Goal: Transaction & Acquisition: Obtain resource

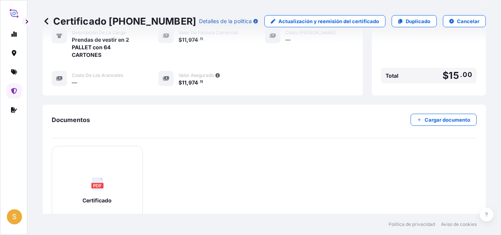
scroll to position [273, 0]
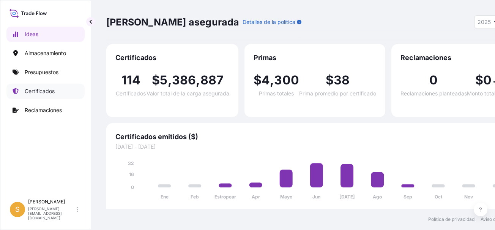
select select "2025"
click at [52, 73] on p "Presupuestos" at bounding box center [42, 72] width 34 height 8
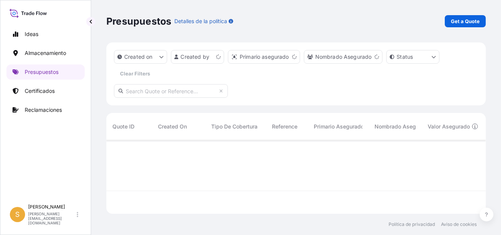
scroll to position [72, 373]
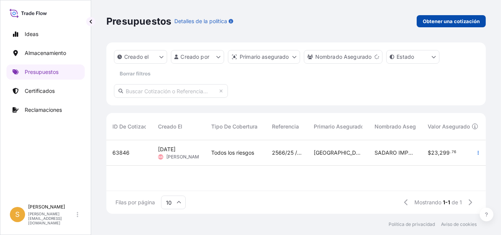
click at [423, 23] on p "Obtener una cotización" at bounding box center [450, 21] width 57 height 8
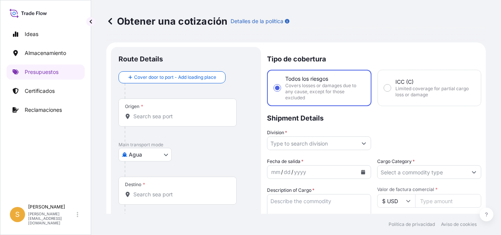
scroll to position [12, 0]
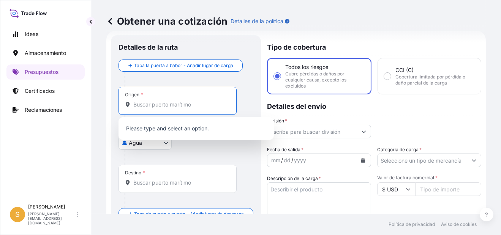
click at [158, 103] on input "Origen *" at bounding box center [180, 105] width 94 height 8
click at [168, 160] on div at bounding box center [188, 157] width 129 height 15
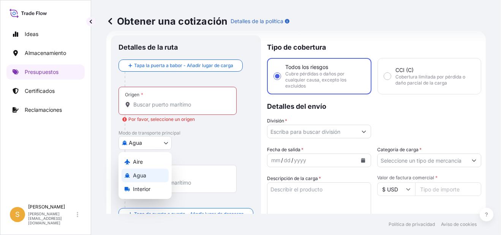
click at [158, 141] on body "0 opciones disponibles. Ideas Almacenamiento Presupuestos Certificados Reclamac…" at bounding box center [250, 117] width 501 height 235
click at [145, 162] on div "Aire" at bounding box center [144, 162] width 47 height 14
select select "Air"
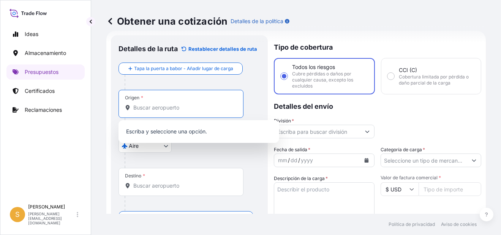
click at [156, 111] on input "Origen *" at bounding box center [183, 108] width 101 height 8
paste input "KATUNAYAKE"
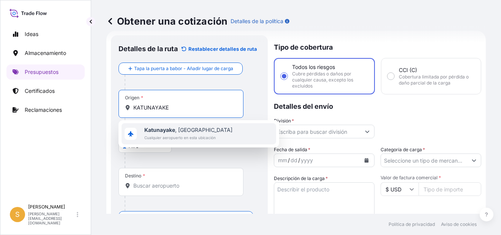
click at [211, 134] on span "Cualquier aeropuerto en esta ubicación" at bounding box center [188, 138] width 88 height 8
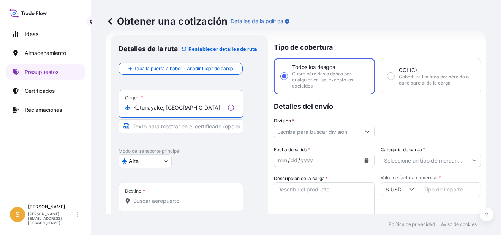
scroll to position [50, 0]
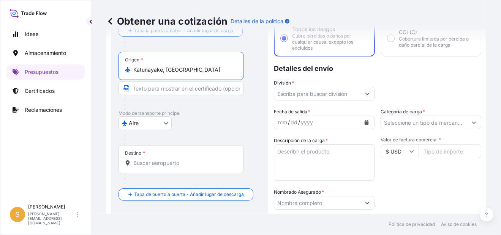
type input "Katunayake, Sri Lanka"
click at [154, 165] on input "Destino *" at bounding box center [183, 163] width 101 height 8
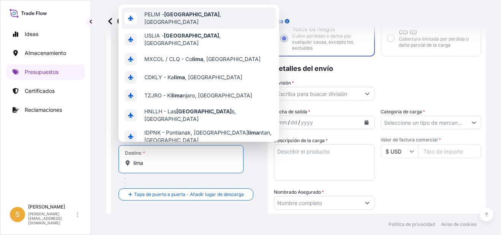
click at [196, 16] on div "PELIM - Lima , Perú" at bounding box center [198, 18] width 154 height 21
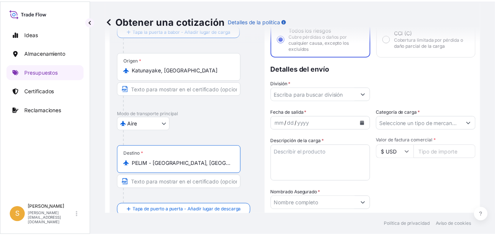
scroll to position [12, 0]
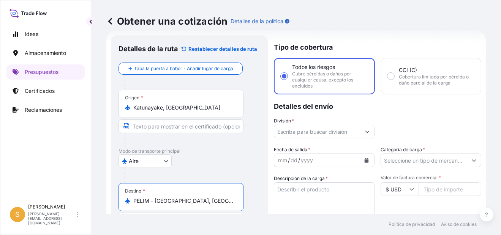
type input "PELIM - Lima, Peru"
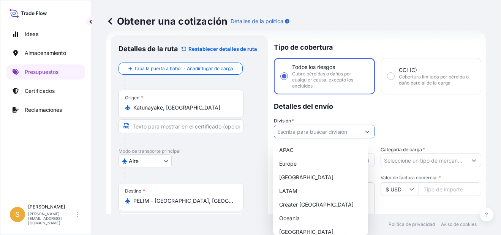
click at [310, 131] on input "División *" at bounding box center [317, 132] width 86 height 14
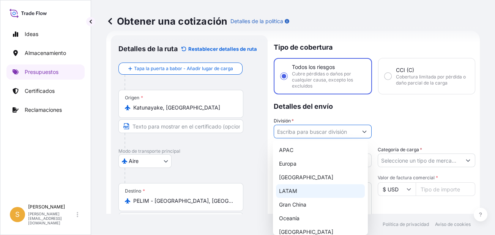
click at [299, 192] on div "LATAM" at bounding box center [320, 191] width 89 height 14
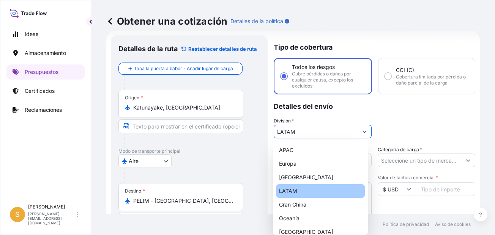
type input "LATAM"
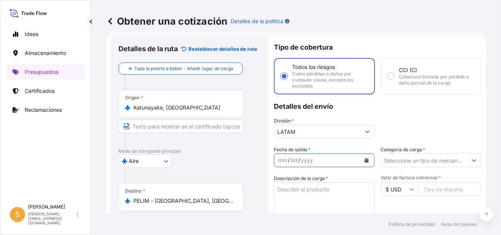
click at [364, 159] on icon "Calendario" at bounding box center [366, 160] width 4 height 5
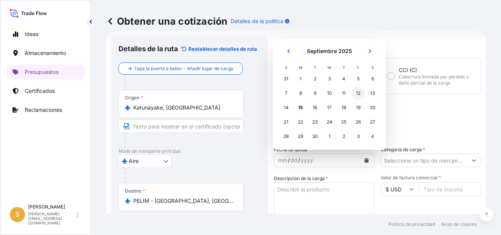
click at [359, 88] on div "12" at bounding box center [358, 94] width 14 height 14
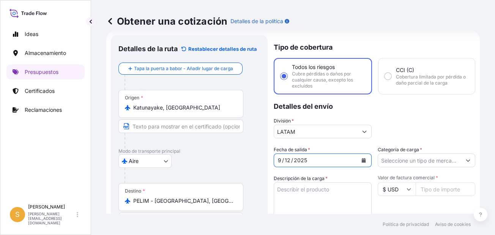
click at [420, 163] on input "Categoría de carga *" at bounding box center [420, 161] width 84 height 14
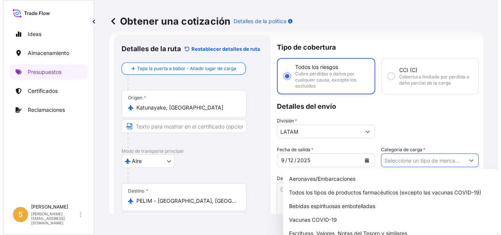
scroll to position [50, 0]
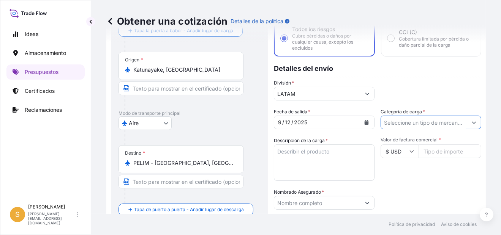
click at [419, 124] on input "Categoría de carga *" at bounding box center [424, 123] width 86 height 14
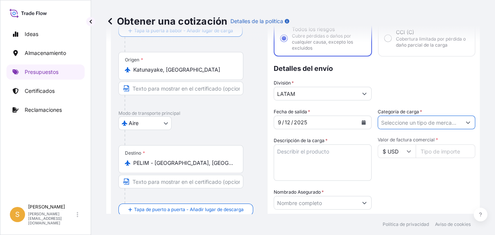
click at [462, 123] on button "Mostrar sugerencias" at bounding box center [468, 123] width 14 height 14
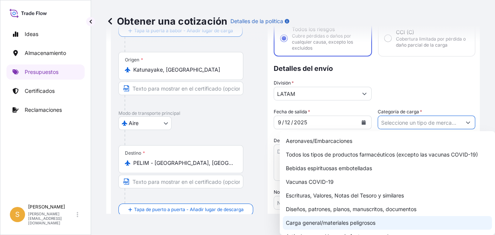
click at [350, 221] on div "Carga general/materiales peligrosos" at bounding box center [387, 223] width 209 height 14
type input "General Cargo/Hazardous Material"
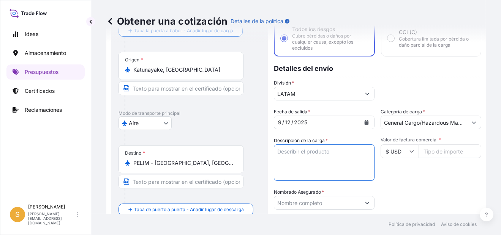
click at [328, 159] on textarea "Descripción de la carga *" at bounding box center [324, 163] width 101 height 36
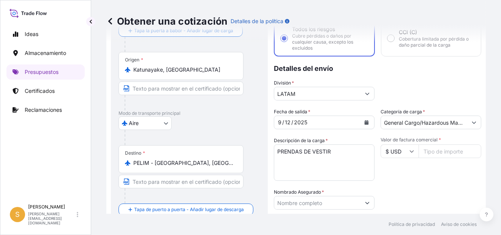
click at [343, 172] on textarea "PRENDAS DE VESTIR" at bounding box center [324, 163] width 101 height 36
click at [332, 146] on textarea "PRENDAS DE VESTIR" at bounding box center [324, 163] width 101 height 36
paste textarea "69 CARTONES"
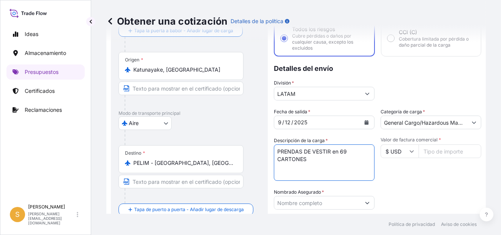
type textarea "PRENDAS DE VESTIR en 69 CARTONES"
click at [439, 155] on input "Valor de factura comercial *" at bounding box center [449, 152] width 63 height 14
paste input "15142.32"
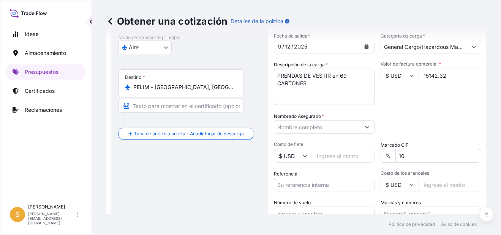
type input "15142.32"
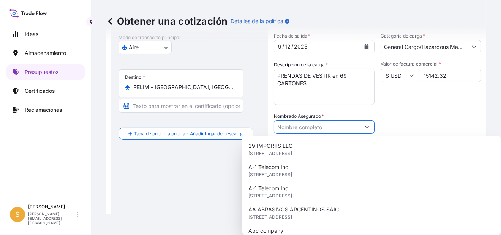
click at [342, 131] on input "Nombrado Asegurado *" at bounding box center [317, 127] width 86 height 14
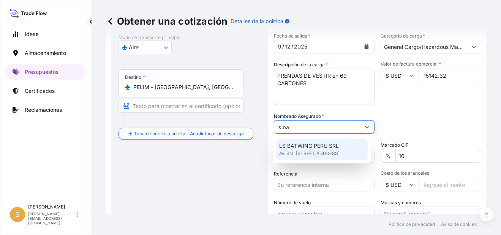
click at [345, 149] on div "LS BATWING PERU SRL Av. Sta. Cruz 515, 15073, Miraflores, Perú" at bounding box center [321, 149] width 91 height 21
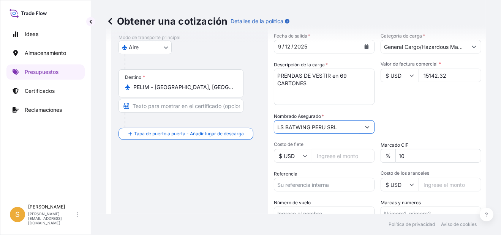
type input "LS BATWING PERU SRL"
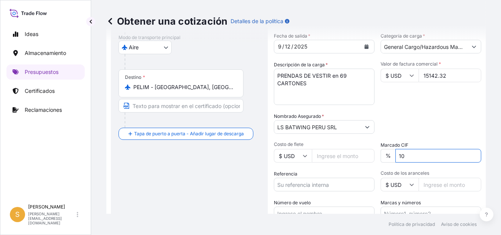
drag, startPoint x: 416, startPoint y: 154, endPoint x: 354, endPoint y: 152, distance: 62.3
click at [354, 152] on div "Fecha de salida * 9 / 12 / 2025 Categoría de carga * General Cargo/Hazardous Ma…" at bounding box center [377, 126] width 207 height 188
type input "0"
click at [454, 105] on div "Fecha de salida * 9 / 12 / 2025 Categoría de carga * General Cargo/Hazardous Ma…" at bounding box center [377, 126] width 207 height 188
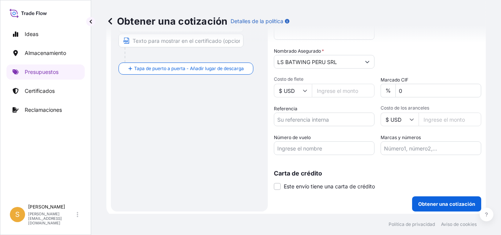
scroll to position [192, 0]
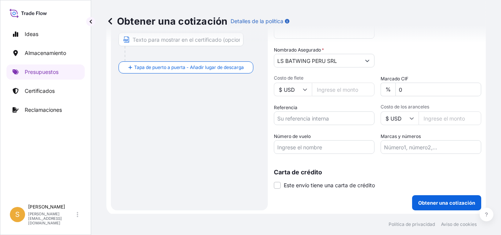
click at [331, 123] on input "Referencia" at bounding box center [324, 119] width 101 height 14
click at [329, 112] on input "Referencia" at bounding box center [324, 119] width 101 height 14
paste input "Facturas 5078329654, 5078329657, 5078329656, 5078750116 y demás."
type input "Facturas 5078329654, 5078329657, 5078329656, 5078750116 y demás."
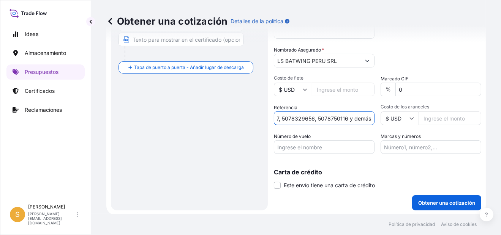
scroll to position [0, 0]
click at [325, 148] on input "Número de vuelo" at bounding box center [324, 147] width 101 height 14
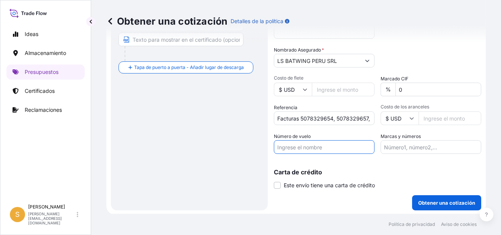
paste input "AIR CANADA"
paste input "UL454"
type input "AIR CANADA UL454"
click at [415, 147] on input "Marcas y números" at bounding box center [430, 147] width 101 height 14
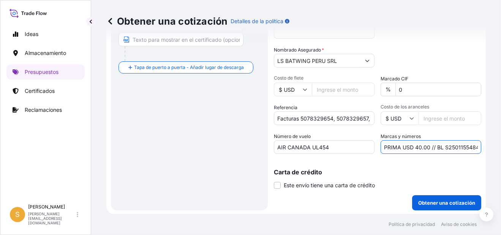
click at [420, 142] on input "PRIMA USD 40.00 // BL S2501155484" at bounding box center [430, 147] width 101 height 14
click at [445, 147] on input "PRIMA USD 53.00 // BL S2501155484" at bounding box center [430, 147] width 101 height 14
click at [444, 147] on input "PRIMA USD 53.00 // BL S2501155484" at bounding box center [430, 147] width 101 height 14
paste input "CMB250029"
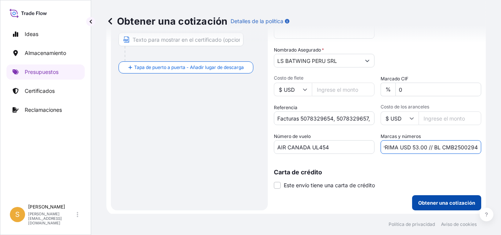
type input "PRIMA USD 53.00 // BL CMB2500294"
click at [452, 204] on p "Obtener una cotización" at bounding box center [446, 203] width 57 height 8
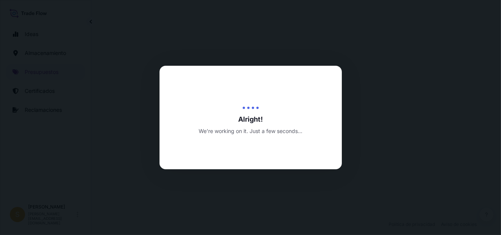
select select "Air"
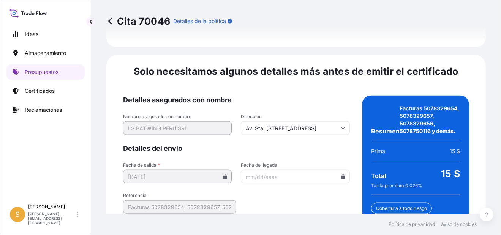
scroll to position [1235, 0]
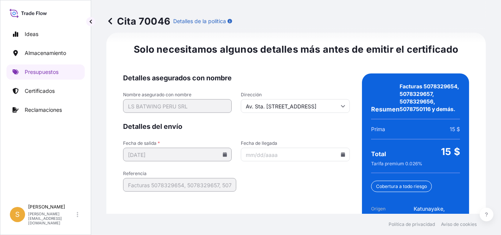
click at [340, 153] on icon at bounding box center [342, 155] width 4 height 5
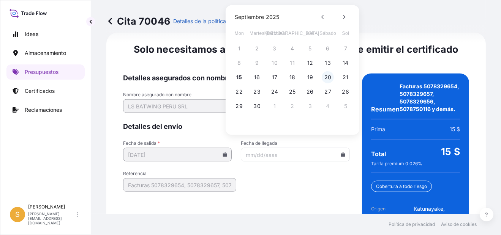
click at [331, 77] on button "20" at bounding box center [327, 77] width 12 height 12
type input "09/20/2025"
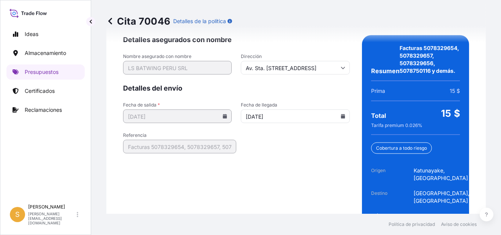
scroll to position [1288, 0]
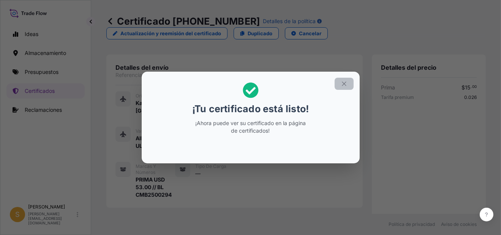
click at [345, 84] on icon "button" at bounding box center [343, 83] width 7 height 7
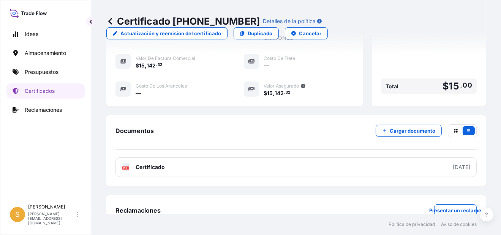
scroll to position [273, 0]
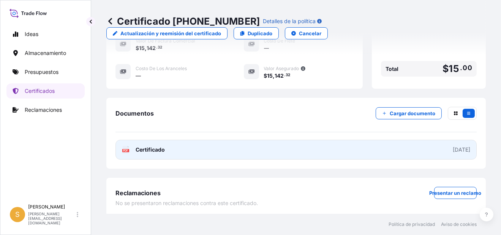
click at [192, 154] on link "PDF Certificado 2025-09-15" at bounding box center [295, 150] width 361 height 20
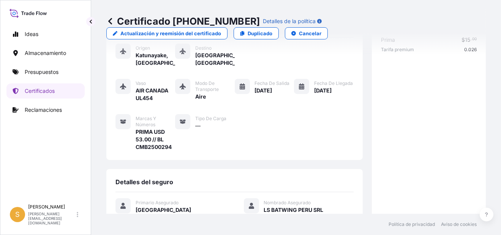
scroll to position [7, 0]
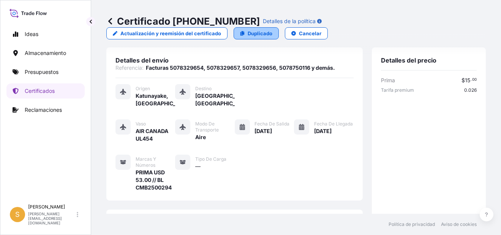
click at [254, 35] on p "Duplicado" at bounding box center [259, 34] width 25 height 8
select select "Air"
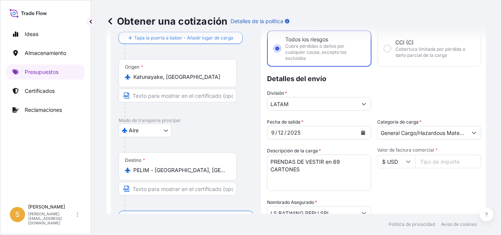
scroll to position [50, 0]
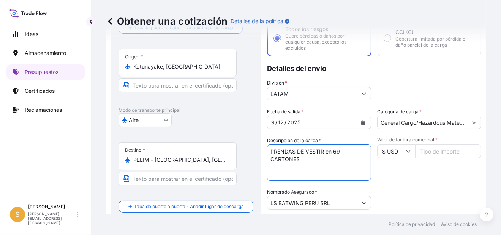
click at [333, 170] on textarea "PRENDAS DE VESTIR en 69 CARTONES" at bounding box center [319, 163] width 104 height 36
click at [336, 148] on textarea "PRENDAS DE VESTIR en 69 CARTONES" at bounding box center [319, 163] width 104 height 36
type textarea "PRENDAS DE VESTIR en 297 CARTONES"
click at [447, 151] on input "Valor de factura comercial *" at bounding box center [448, 152] width 66 height 14
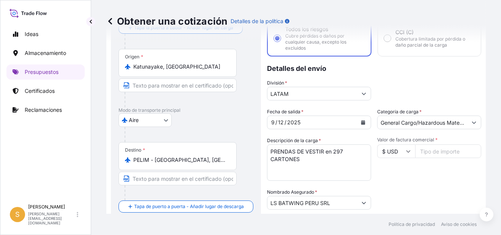
paste input "69325.09"
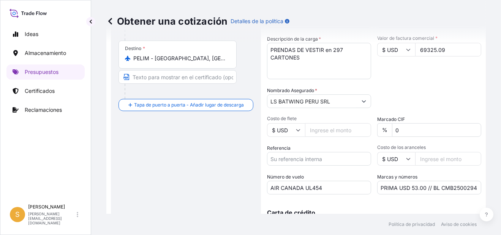
scroll to position [164, 0]
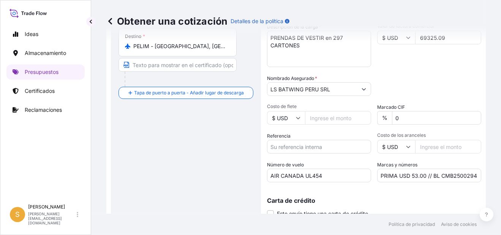
type input "69325.09"
click at [324, 150] on input "Referencia" at bounding box center [319, 147] width 104 height 14
click at [295, 146] on input "Referencia" at bounding box center [319, 147] width 104 height 14
paste input "Facturas 5077429525, 5077164775, 5077307882 y demás."
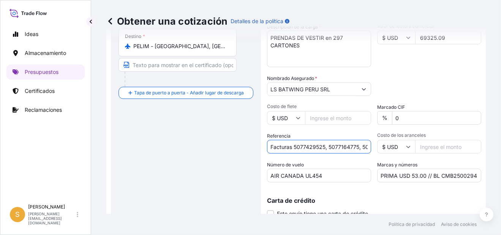
scroll to position [0, 53]
type input "Facturas 5077429525, 5077164775, 5077307882 y demás."
click at [419, 181] on input "PRIMA USD 53.00 // BL CMB2500294" at bounding box center [429, 176] width 104 height 14
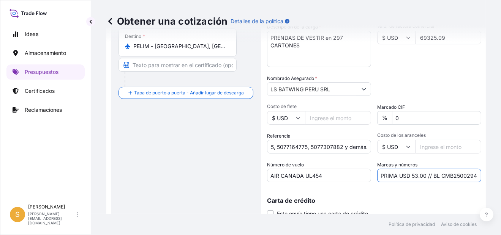
scroll to position [0, 0]
drag, startPoint x: 422, startPoint y: 176, endPoint x: 408, endPoint y: 174, distance: 13.7
click at [408, 174] on input "PRIMA USD 53.00 // BL CMB2500294" at bounding box center [429, 176] width 104 height 14
click at [454, 175] on input "PRIMA USD 242.64 // BL CMB2500294" at bounding box center [429, 176] width 104 height 14
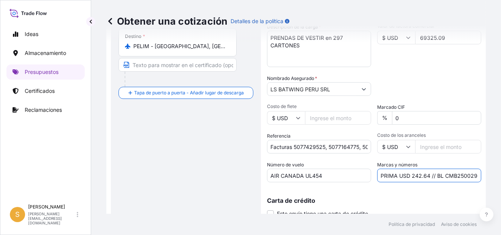
paste input "76"
type input "PRIMA USD 242.64 // BL CMB2500276"
click at [450, 189] on div "Carta de crédito Este envío tiene una carta de crédito Letter of credit * Lette…" at bounding box center [374, 203] width 214 height 29
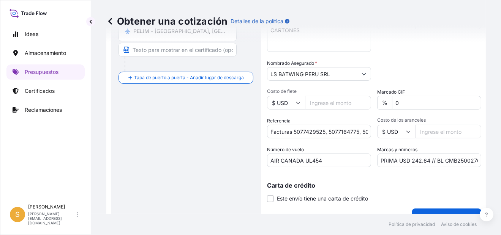
scroll to position [192, 0]
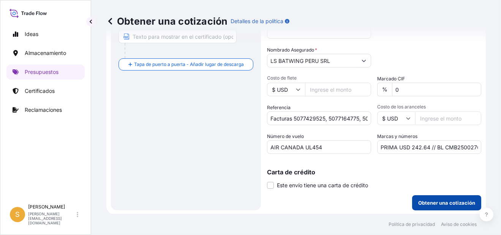
click at [427, 201] on p "Obtener una cotización" at bounding box center [446, 203] width 57 height 8
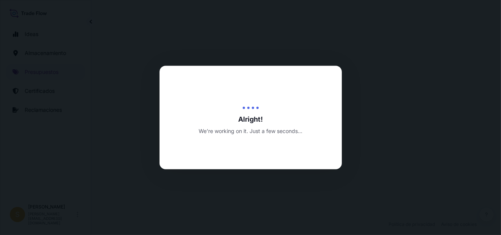
select select "Air"
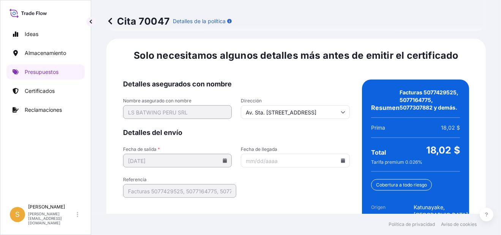
scroll to position [1227, 0]
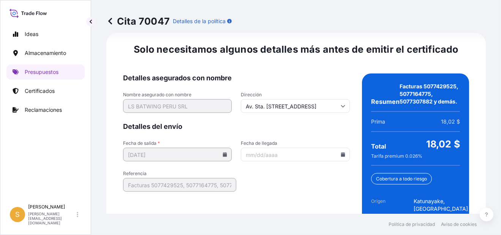
click at [342, 148] on input "Fecha de llegada" at bounding box center [295, 155] width 109 height 14
click at [340, 153] on icon at bounding box center [342, 155] width 4 height 5
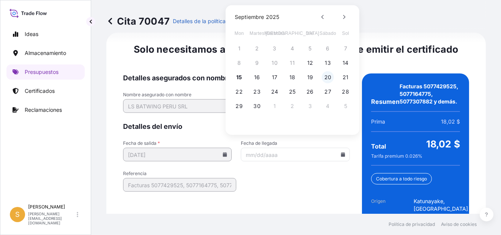
click at [326, 78] on button "20" at bounding box center [327, 77] width 12 height 12
type input "09/20/2025"
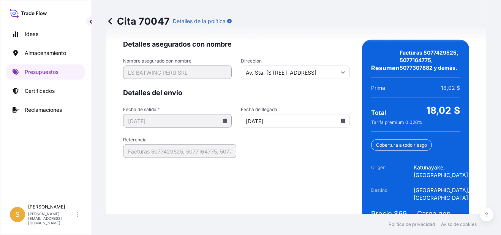
scroll to position [1273, 0]
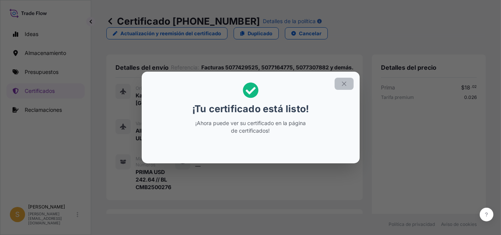
click at [346, 84] on icon "button" at bounding box center [343, 83] width 7 height 7
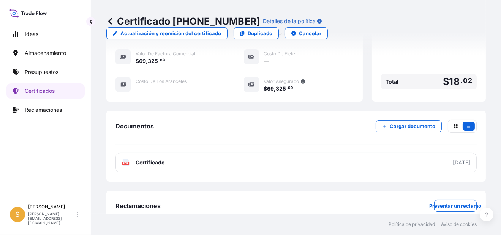
scroll to position [273, 0]
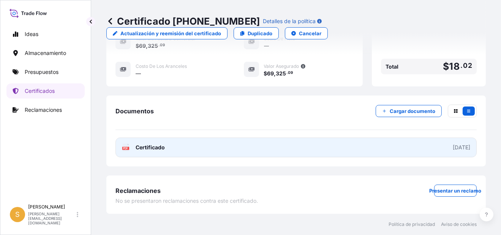
click at [263, 149] on link "PDF Certificado 2025-09-15" at bounding box center [295, 148] width 361 height 20
